Goal: Find specific page/section: Find specific page/section

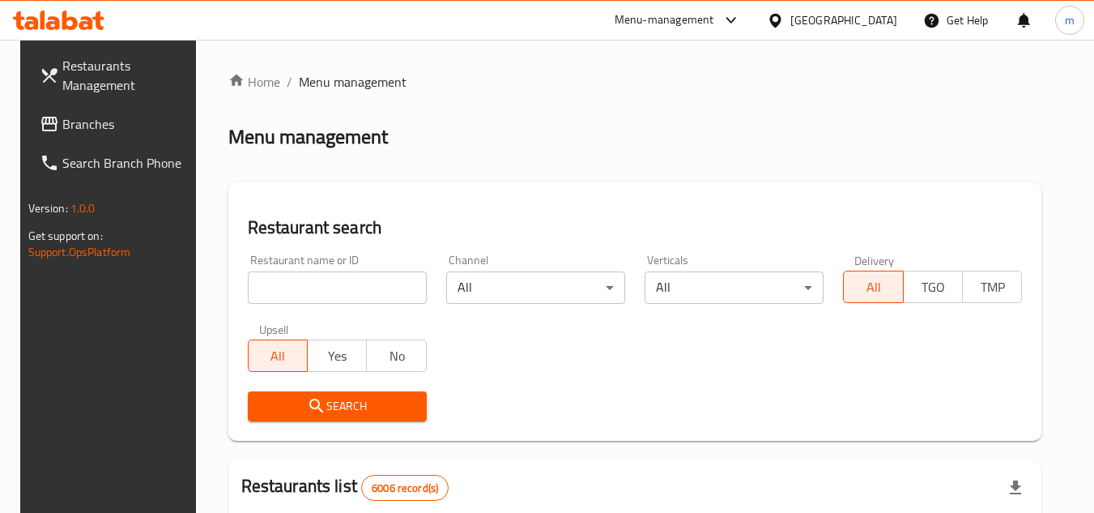
click at [880, 24] on div "[GEOGRAPHIC_DATA]" at bounding box center [844, 20] width 107 height 18
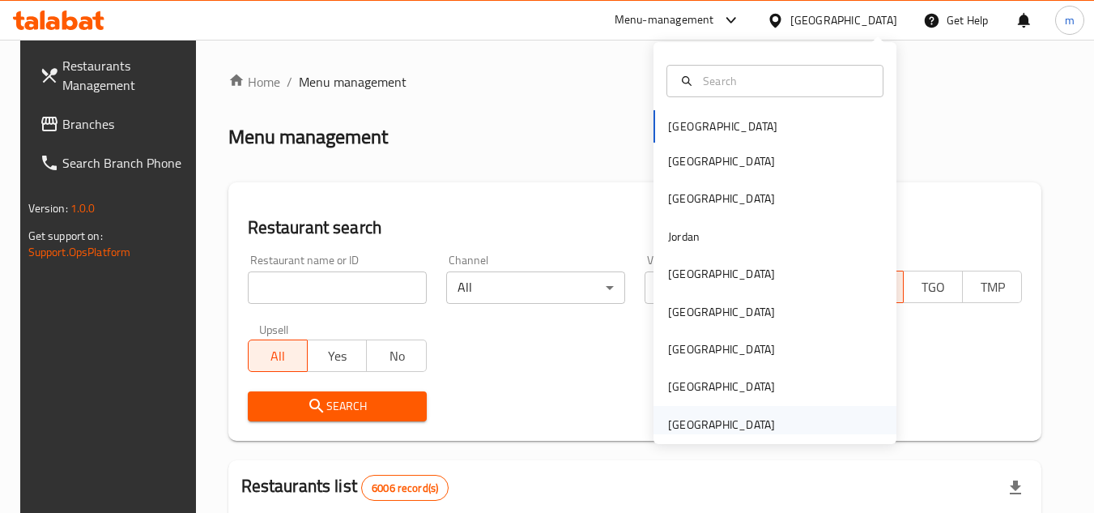
click at [706, 420] on div "[GEOGRAPHIC_DATA]" at bounding box center [721, 425] width 107 height 18
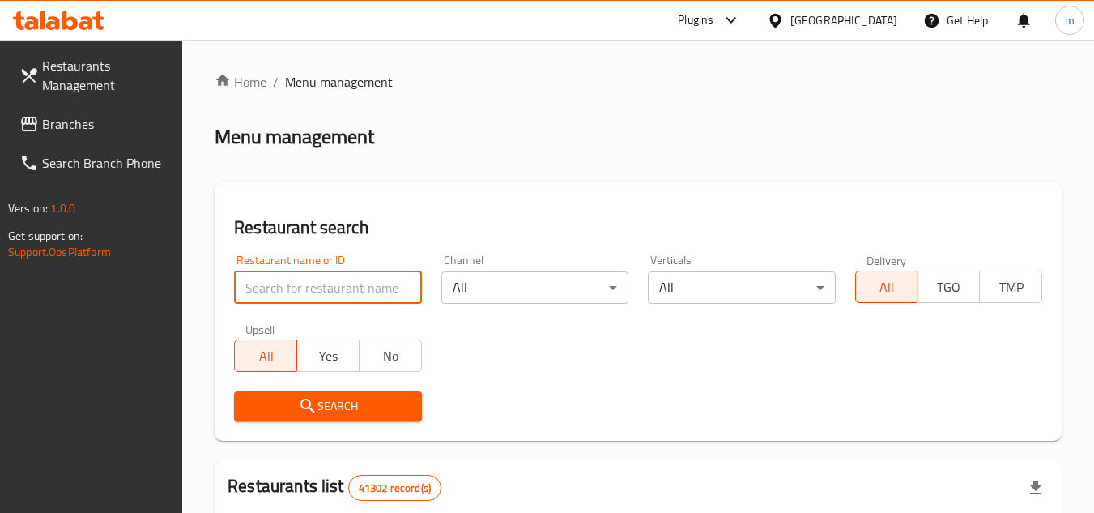
click at [283, 278] on input "search" at bounding box center [327, 287] width 187 height 32
paste input "763359"
type input "763359"
click at [101, 135] on link "Branches" at bounding box center [94, 123] width 177 height 39
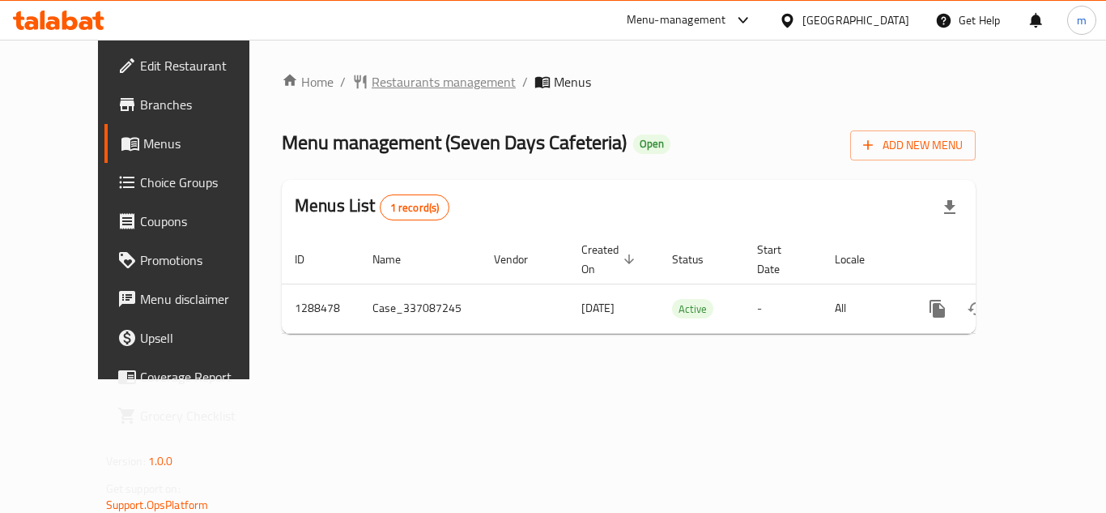
click at [387, 82] on span "Restaurants management" at bounding box center [444, 81] width 144 height 19
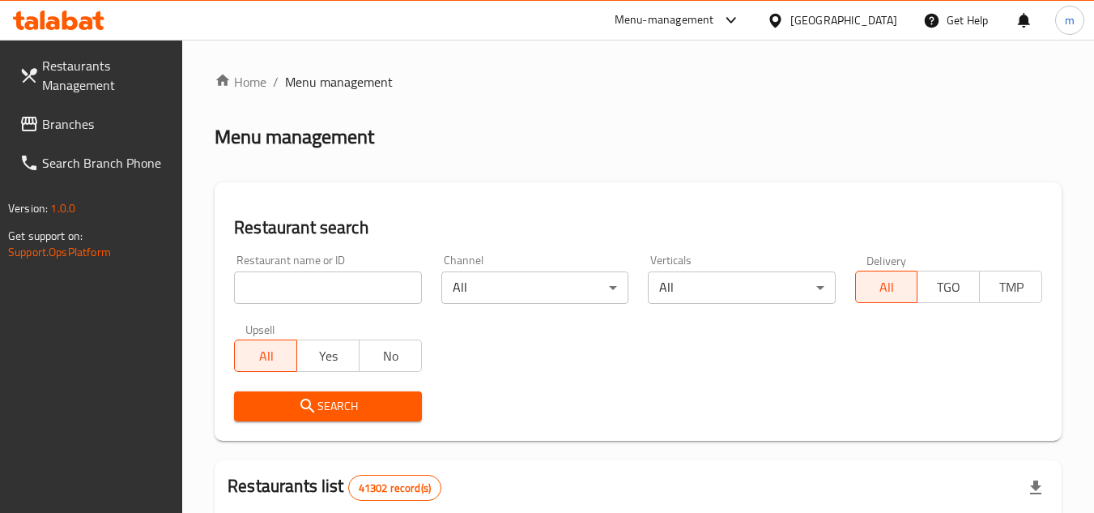
click at [297, 293] on input "search" at bounding box center [327, 287] width 187 height 32
paste input "697181"
type input "697181"
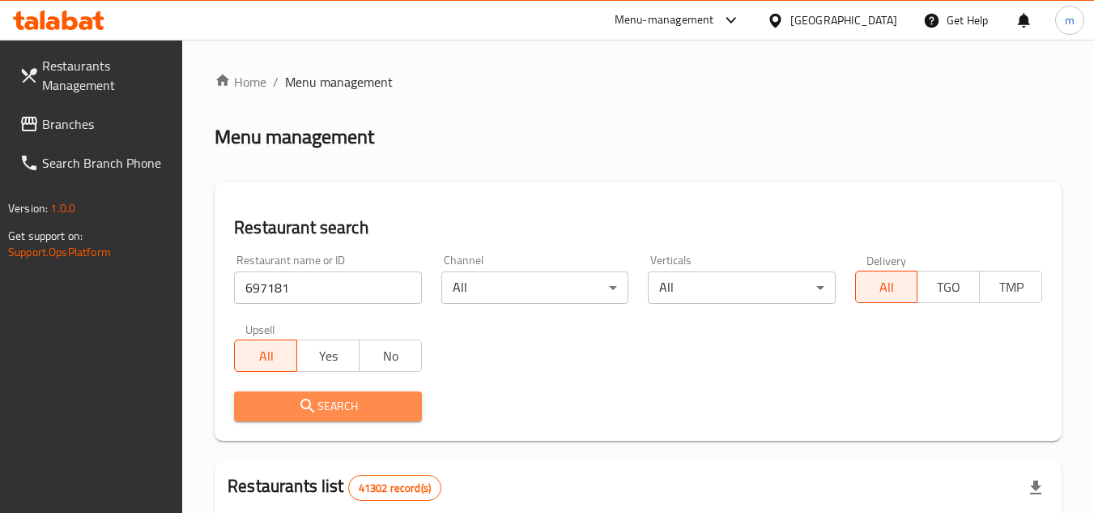
click at [303, 412] on icon "submit" at bounding box center [307, 405] width 19 height 19
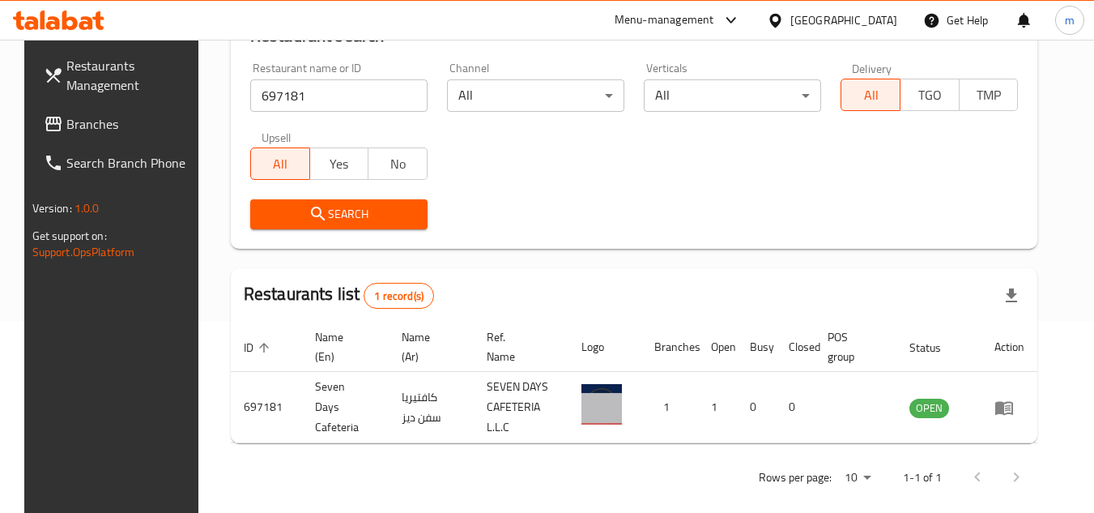
scroll to position [196, 0]
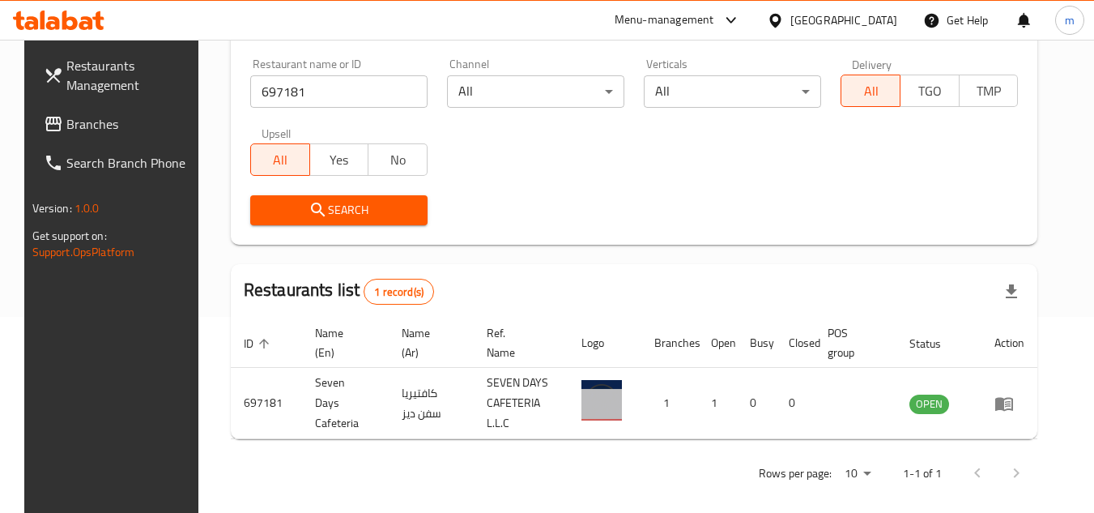
click at [67, 19] on icon at bounding box center [69, 20] width 15 height 19
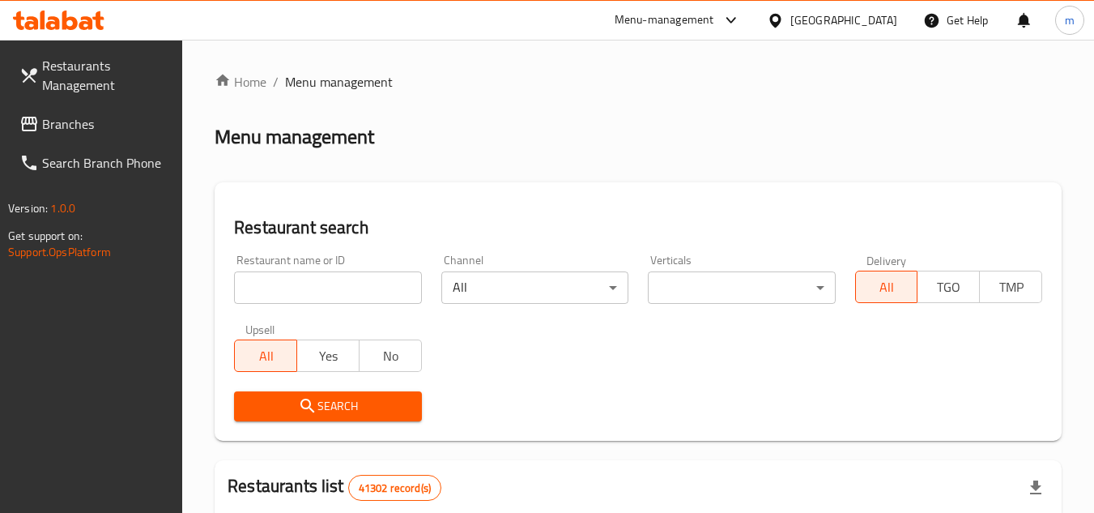
scroll to position [134, 0]
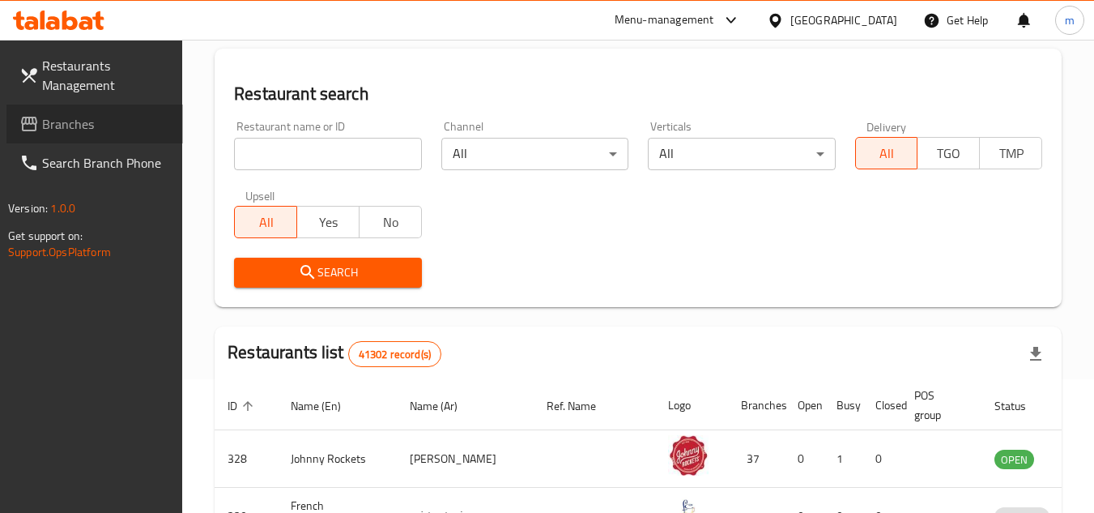
click at [137, 121] on span "Branches" at bounding box center [106, 123] width 128 height 19
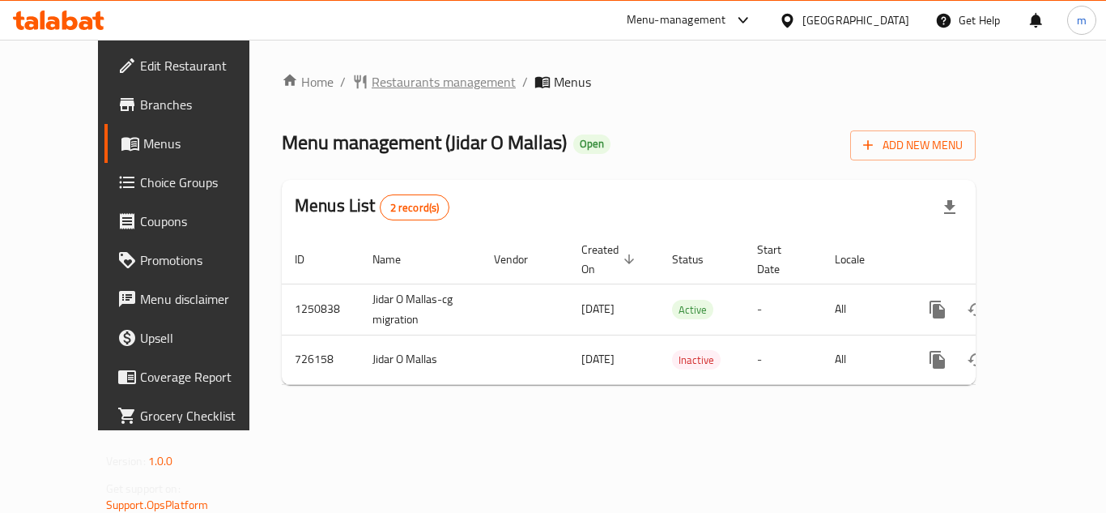
click at [405, 75] on span "Restaurants management" at bounding box center [444, 81] width 144 height 19
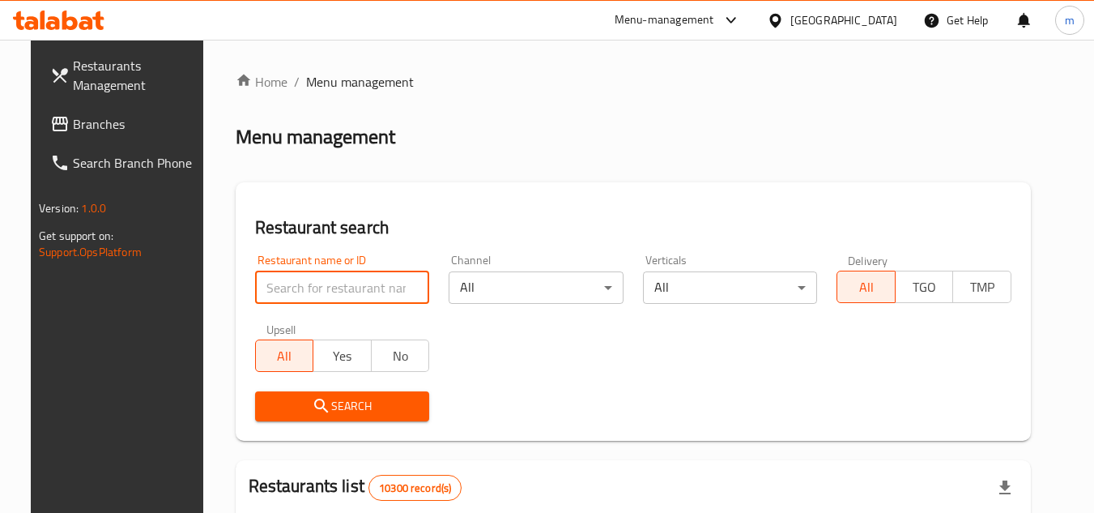
click at [353, 277] on input "search" at bounding box center [342, 287] width 175 height 32
paste input "646193"
type input "646193"
click at [312, 403] on icon "submit" at bounding box center [321, 405] width 19 height 19
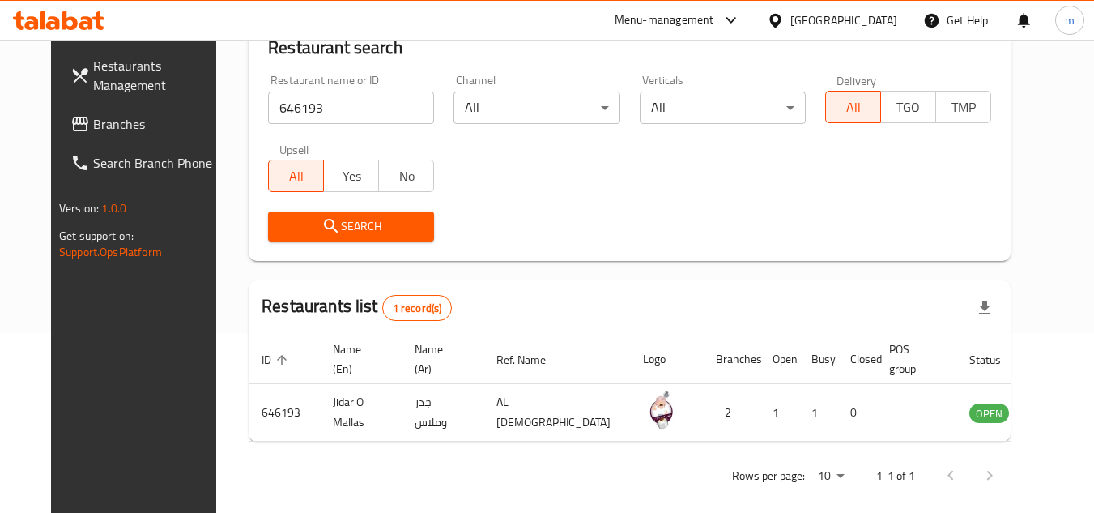
scroll to position [196, 0]
